Goal: Task Accomplishment & Management: Complete application form

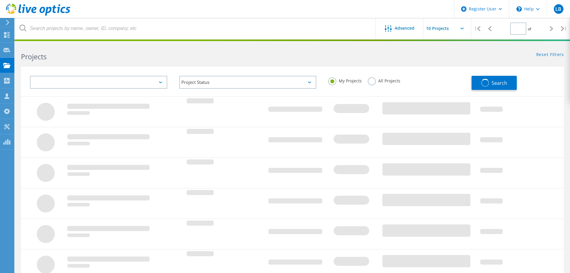
type input "1"
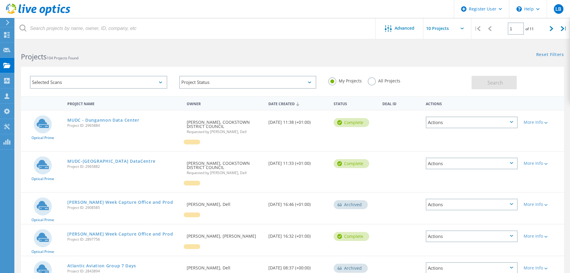
click at [14, 6] on use at bounding box center [38, 10] width 64 height 12
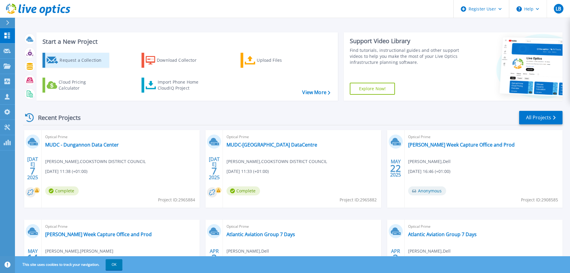
click at [98, 61] on div "Request a Collection" at bounding box center [84, 60] width 48 height 12
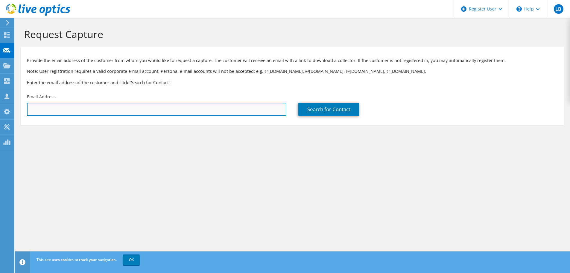
click at [209, 107] on input "text" at bounding box center [156, 109] width 259 height 13
paste input "gary@threesoftware.com"
type input "gary@threesoftware.com"
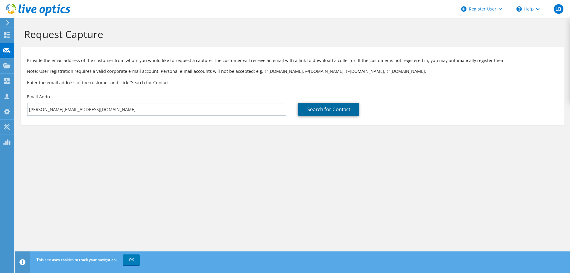
click at [319, 112] on link "Search for Contact" at bounding box center [328, 109] width 61 height 13
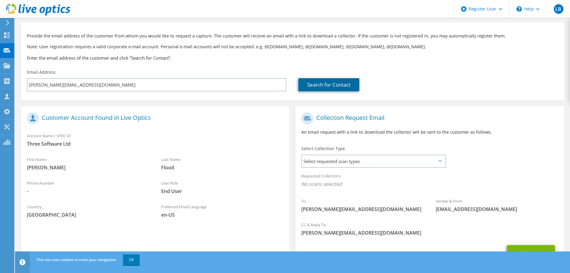
scroll to position [55, 0]
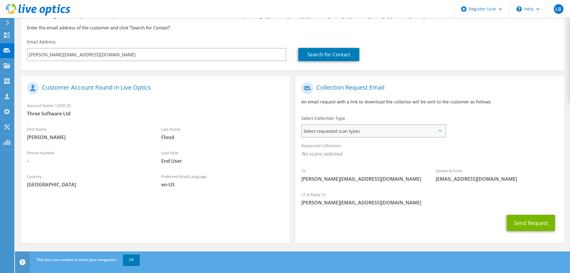
click at [357, 133] on span "Select requested scan types" at bounding box center [373, 131] width 143 height 12
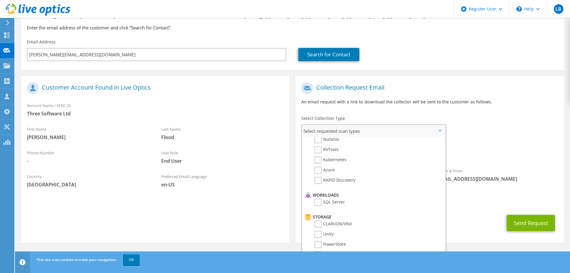
scroll to position [0, 0]
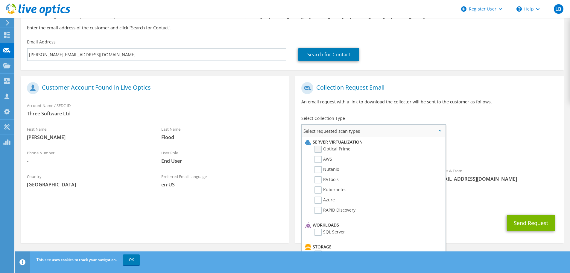
click at [333, 147] on label "Optical Prime" at bounding box center [332, 148] width 36 height 7
click at [0, 0] on input "Optical Prime" at bounding box center [0, 0] width 0 height 0
click at [472, 153] on span "Optical Prime" at bounding box center [429, 155] width 256 height 10
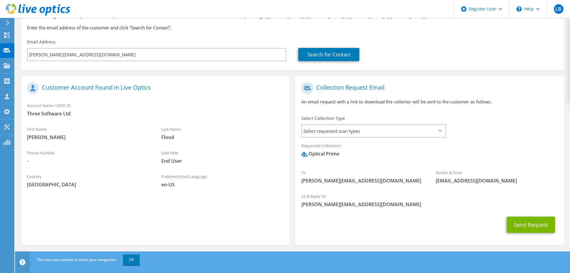
scroll to position [57, 0]
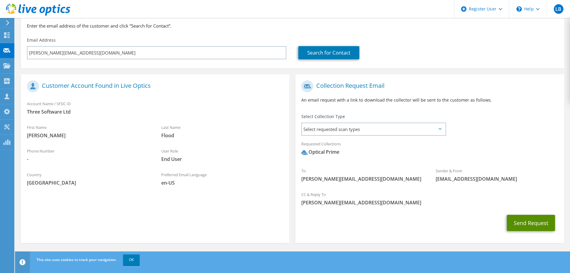
click at [524, 224] on button "Send Request" at bounding box center [531, 223] width 48 height 16
